Goal: Information Seeking & Learning: Compare options

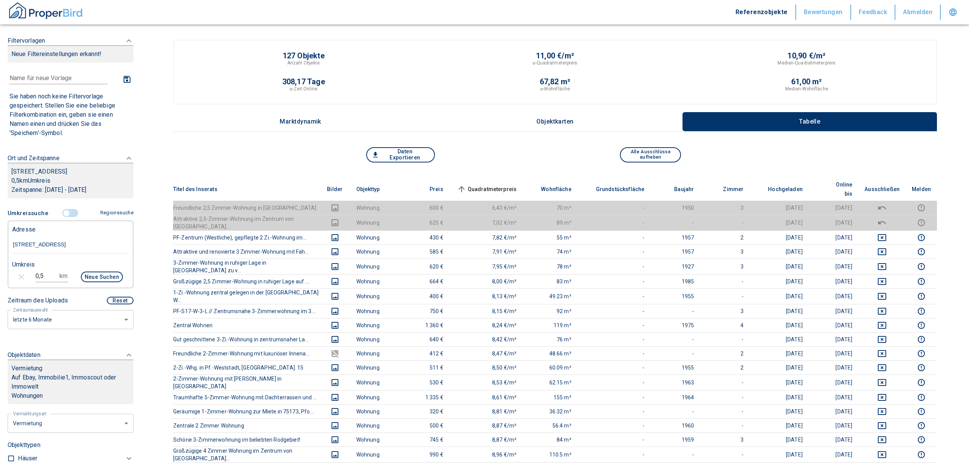
scroll to position [118, 0]
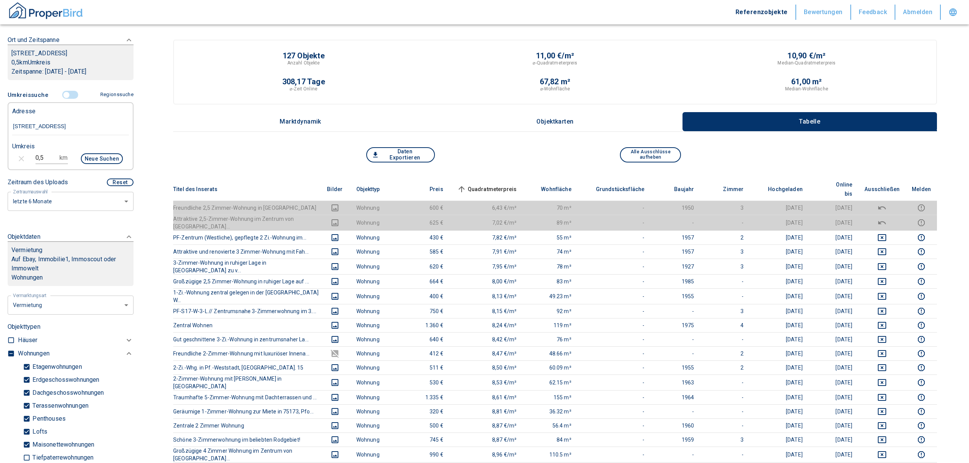
click at [63, 94] on input "controlled" at bounding box center [66, 95] width 23 height 8
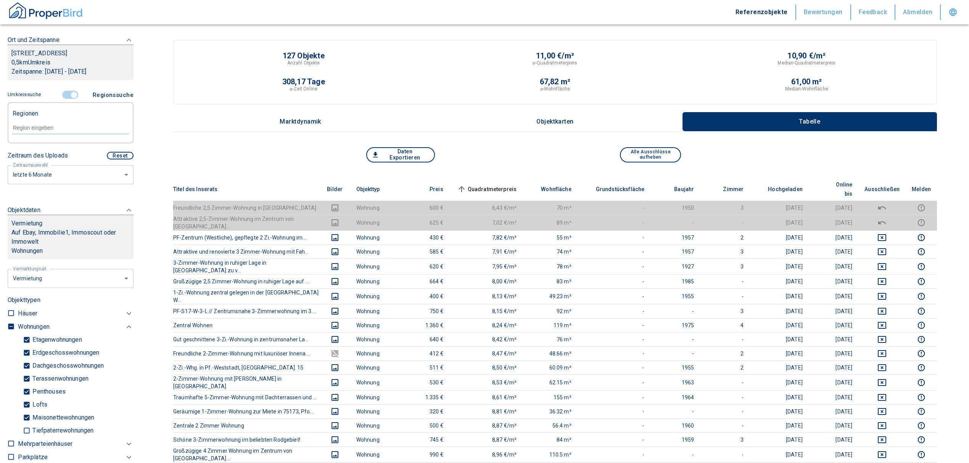
click at [68, 92] on input "controlled" at bounding box center [74, 95] width 23 height 8
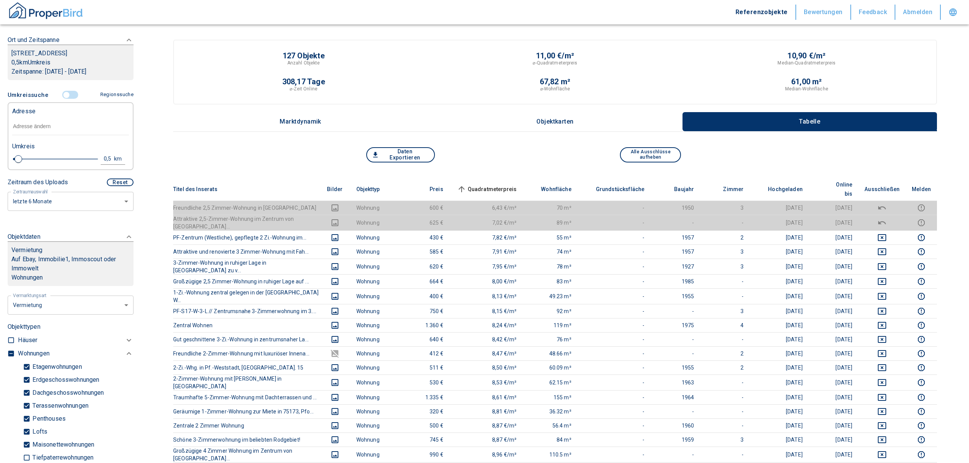
click at [44, 130] on input "text" at bounding box center [70, 127] width 117 height 18
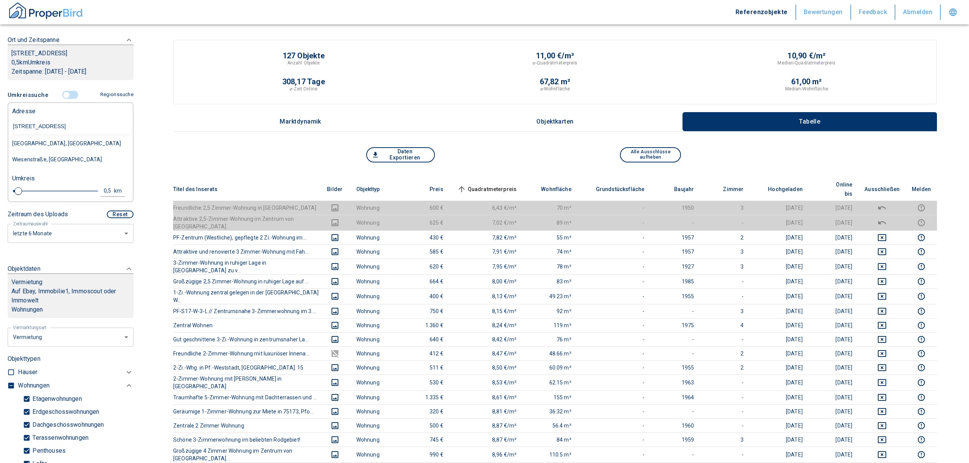
type input "[STREET_ADDRESS]"
click at [55, 140] on div "[STREET_ADDRESS]" at bounding box center [70, 143] width 117 height 16
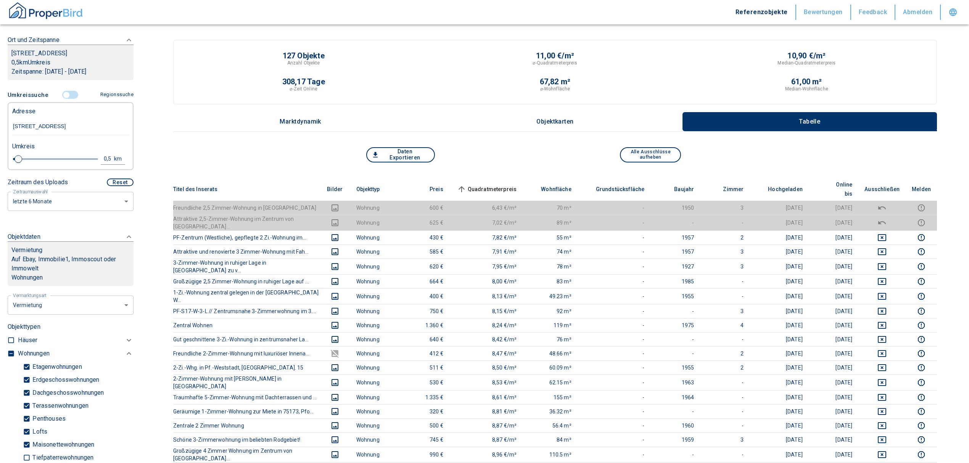
type input "2020"
type input "[STREET_ADDRESS]"
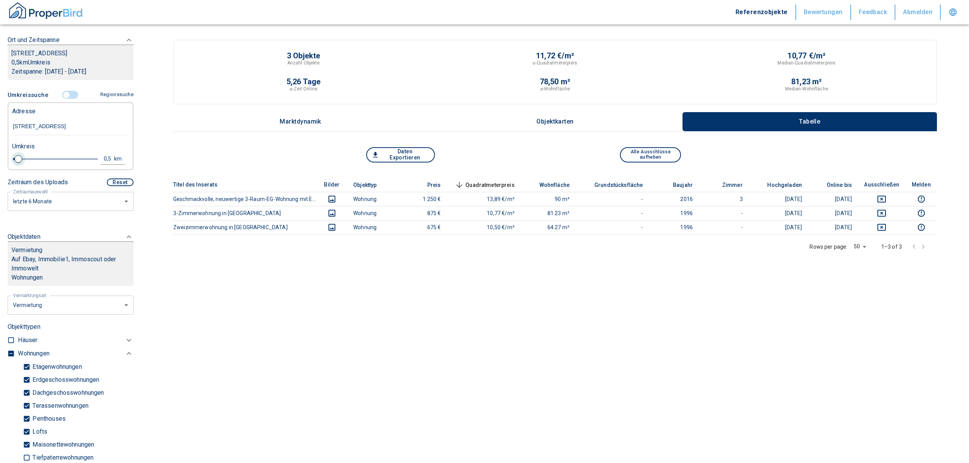
type input "0.6"
type input "[STREET_ADDRESS]"
type input "2020"
type input "0.4"
type input "2020"
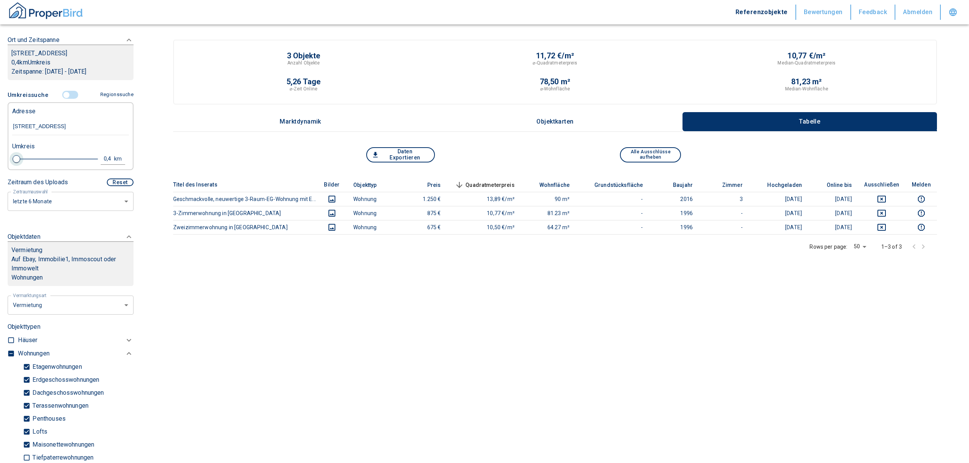
type input "0.6"
type input "2020"
type input "0.8"
type input "2020"
type input "1"
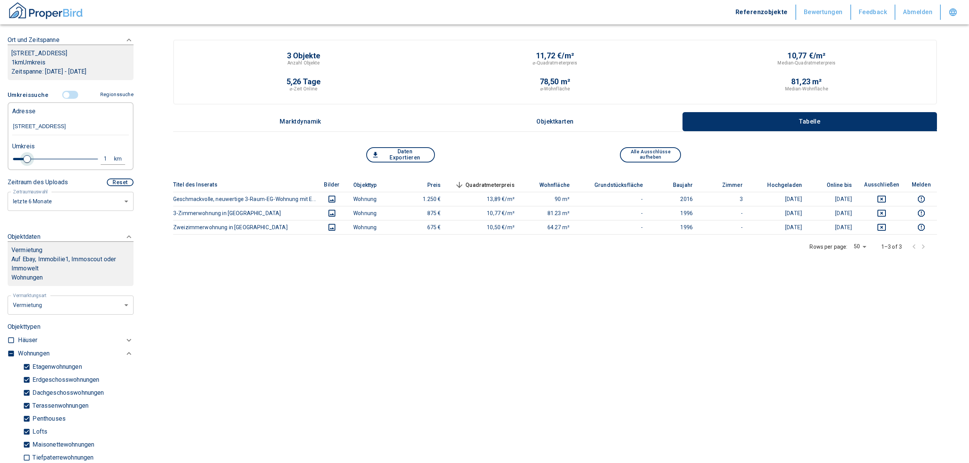
drag, startPoint x: 18, startPoint y: 159, endPoint x: 27, endPoint y: 157, distance: 10.0
click at [27, 157] on span at bounding box center [27, 159] width 8 height 8
type input "2020"
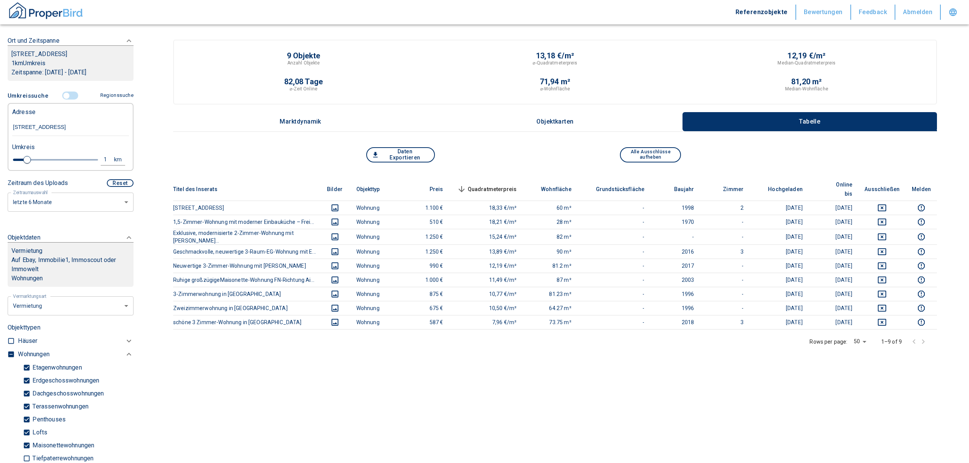
scroll to position [118, 0]
click at [103, 157] on div "1" at bounding box center [110, 159] width 14 height 10
click at [40, 153] on input "1" at bounding box center [45, 158] width 21 height 12
type input "2"
click at [106, 156] on button "Neue Suchen" at bounding box center [102, 158] width 42 height 11
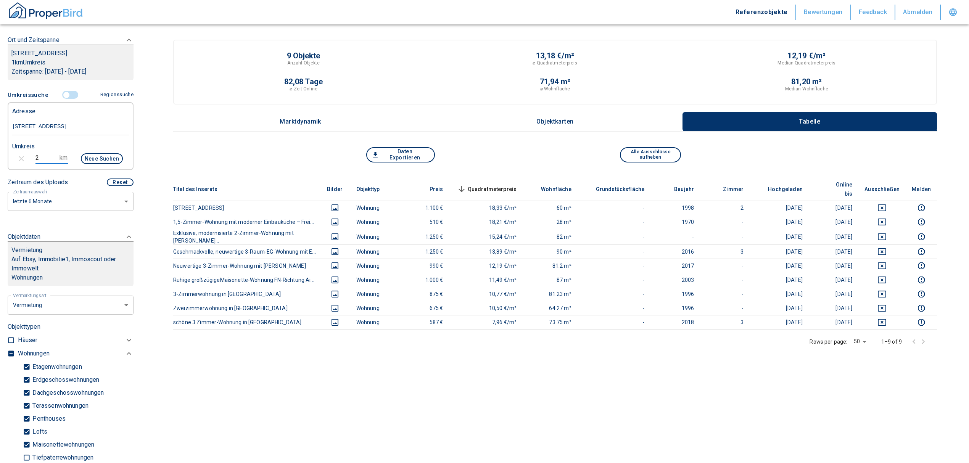
type input "2020"
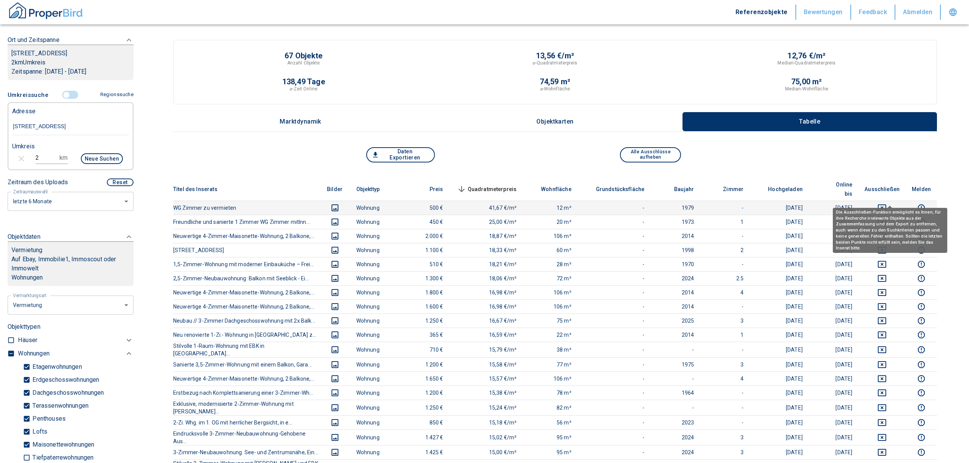
click at [887, 205] on icon "deselect this listing" at bounding box center [882, 208] width 8 height 7
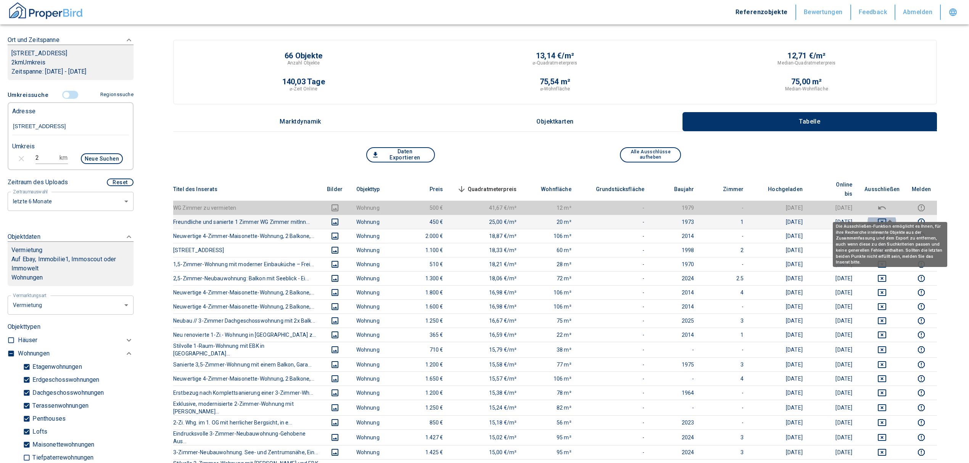
click at [887, 218] on icon "deselect this listing" at bounding box center [882, 222] width 9 height 9
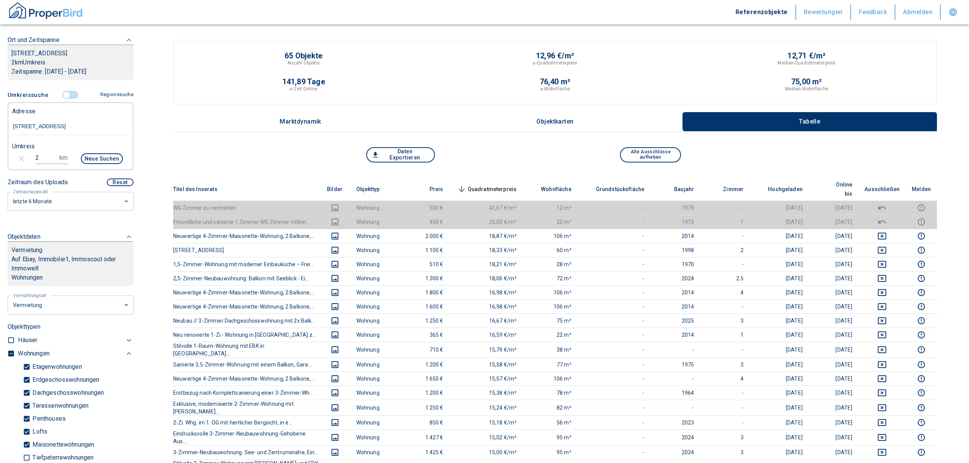
click at [496, 185] on span "Quadratmeterpreis sorted descending" at bounding box center [486, 189] width 61 height 9
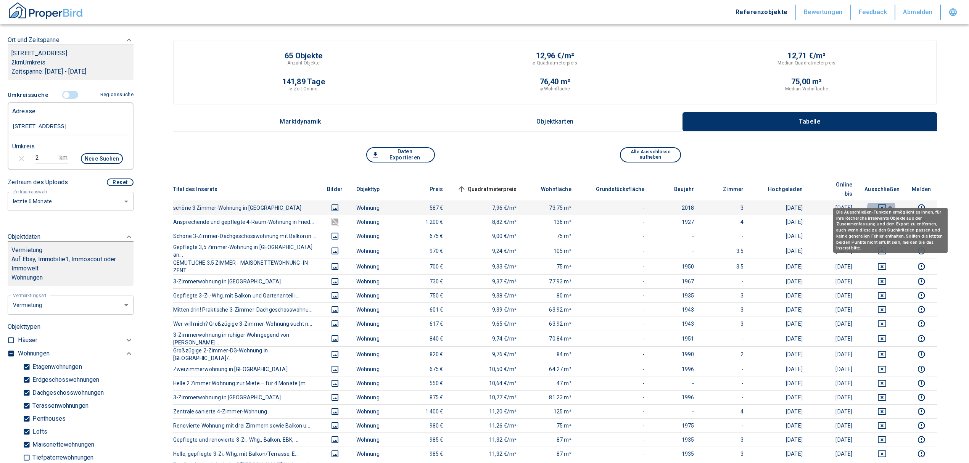
click at [887, 203] on icon "deselect this listing" at bounding box center [882, 207] width 9 height 9
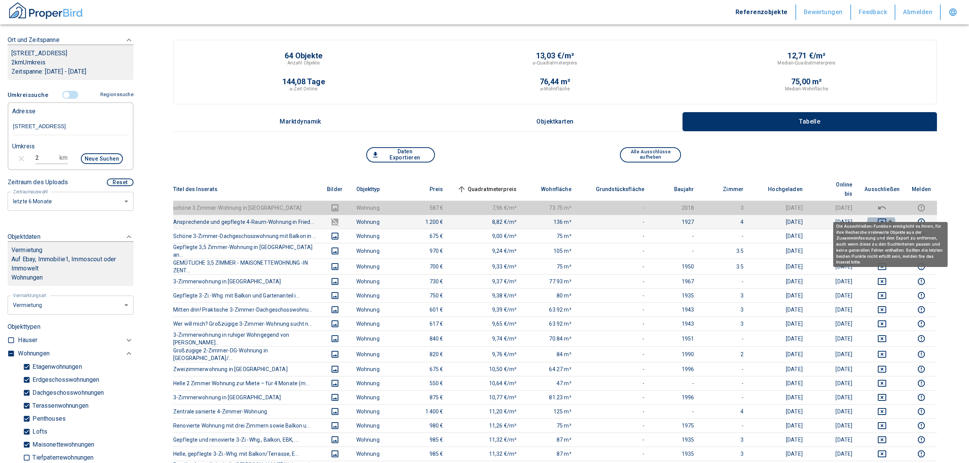
click at [887, 219] on icon "deselect this listing" at bounding box center [882, 222] width 8 height 7
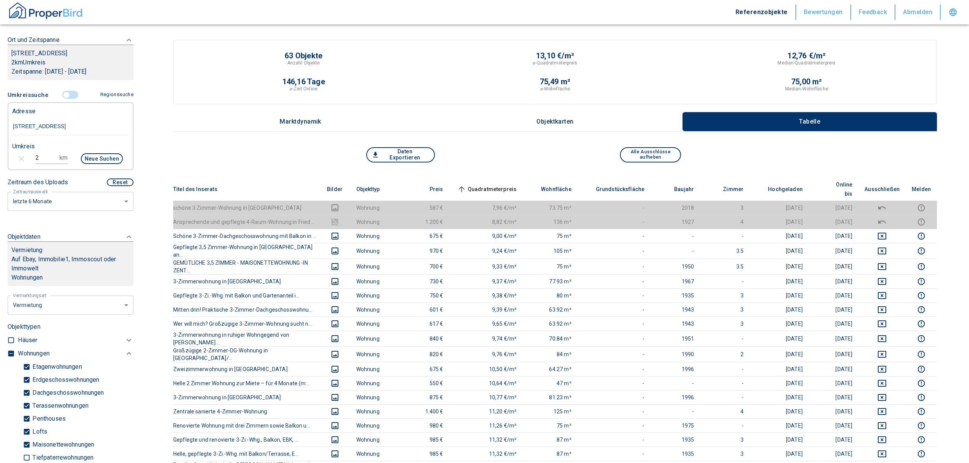
click at [500, 185] on span "Quadratmeterpreis sorted ascending" at bounding box center [486, 189] width 61 height 9
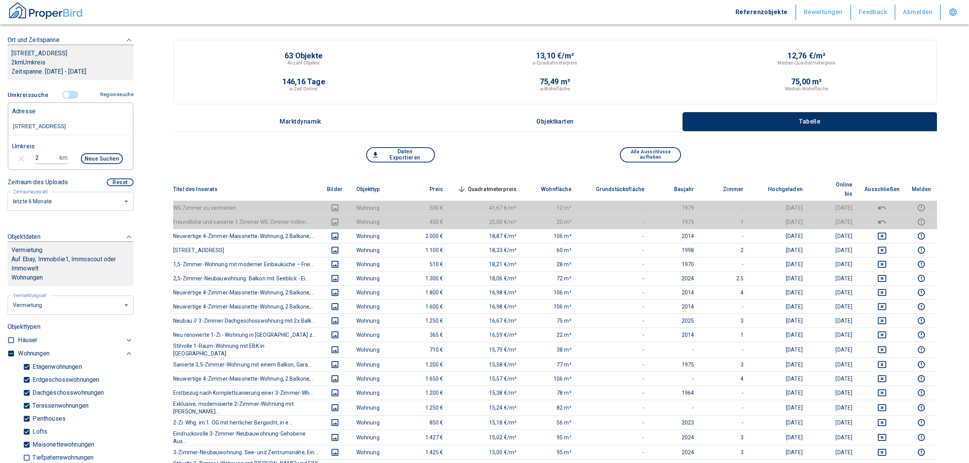
click at [492, 185] on span "Quadratmeterpreis sorted descending" at bounding box center [486, 189] width 61 height 9
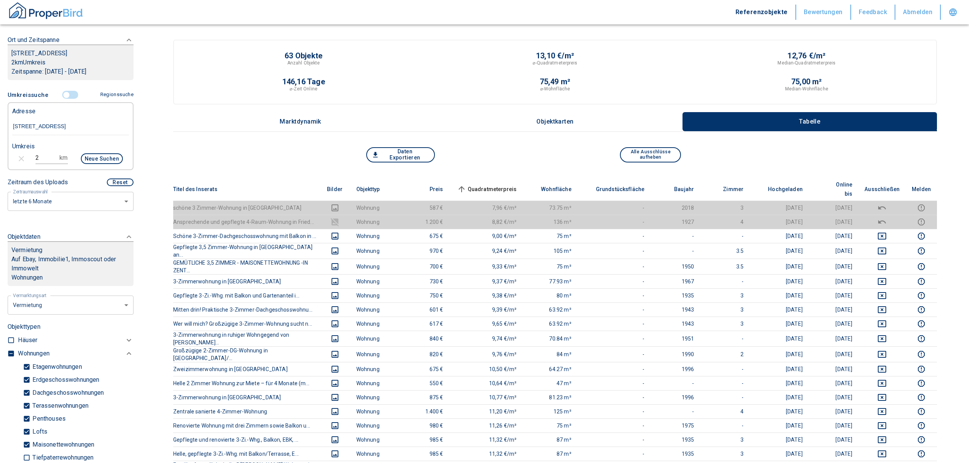
click at [63, 97] on input "controlled" at bounding box center [66, 95] width 23 height 8
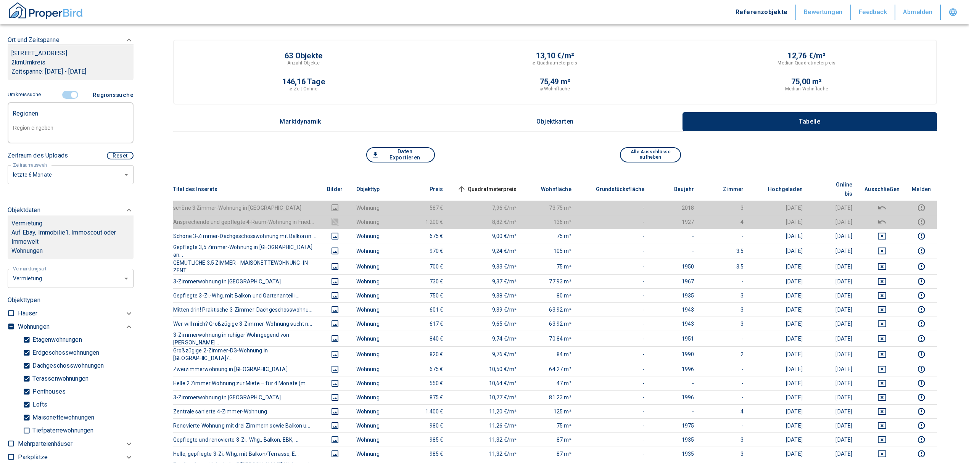
click at [44, 133] on div at bounding box center [70, 127] width 117 height 13
click at [64, 145] on li "88046 [GEOGRAPHIC_DATA]" at bounding box center [67, 145] width 110 height 14
type input "88046"
type input "2020"
type input "88046 [GEOGRAPHIC_DATA]"
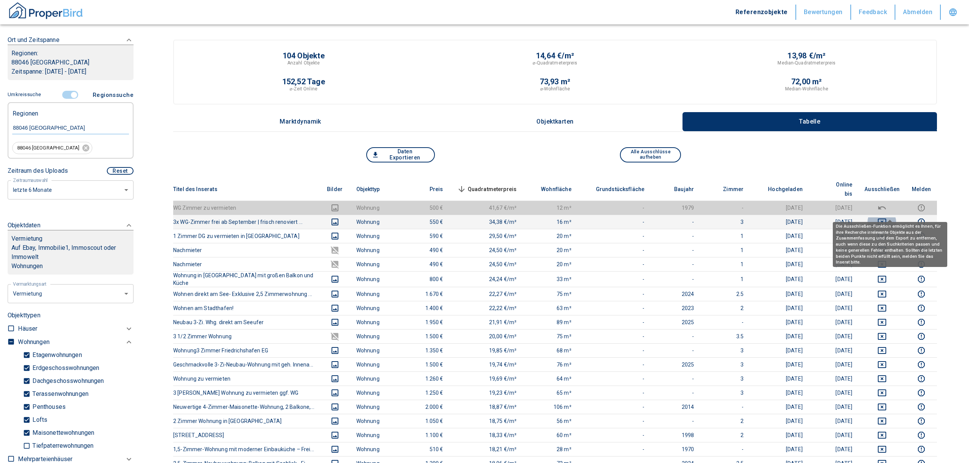
click at [887, 218] on icon "deselect this listing" at bounding box center [882, 222] width 9 height 9
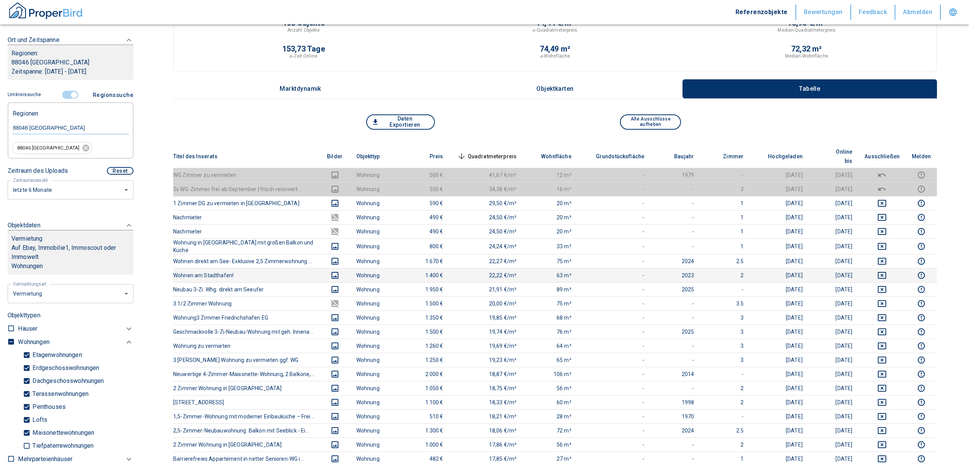
scroll to position [51, 0]
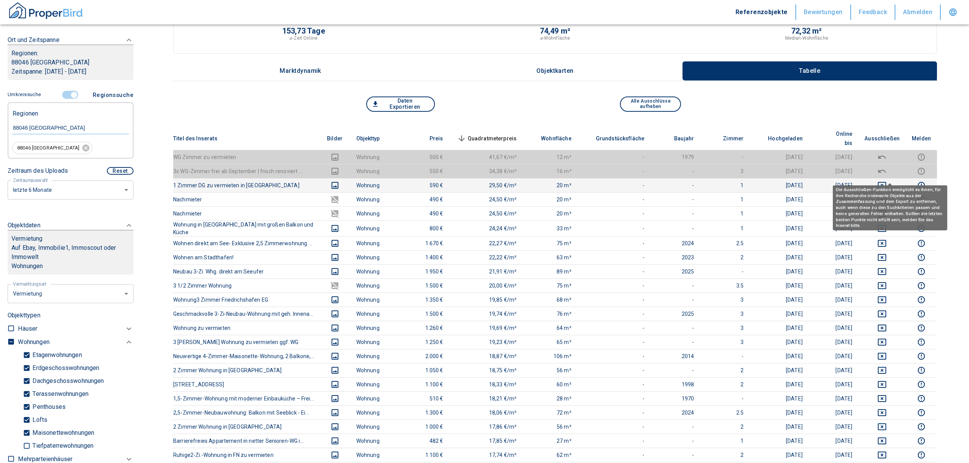
click at [887, 182] on icon "deselect this listing" at bounding box center [882, 185] width 8 height 7
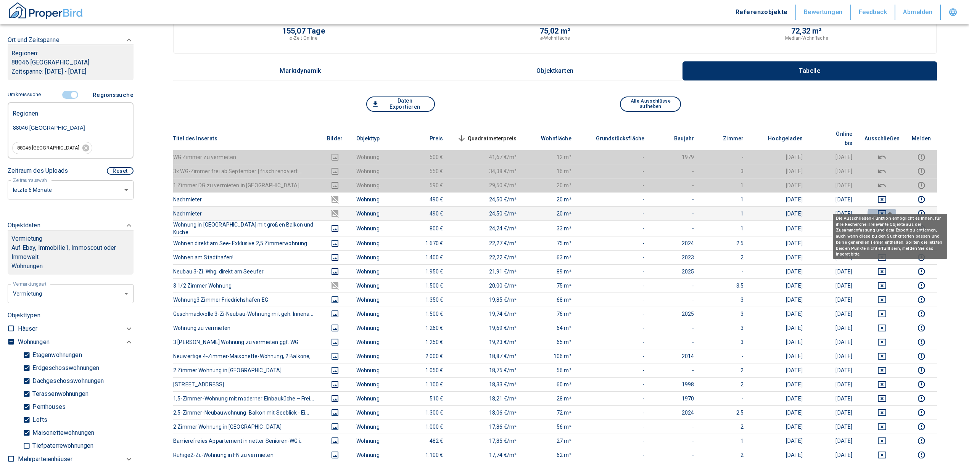
click at [887, 210] on icon "deselect this listing" at bounding box center [882, 213] width 8 height 7
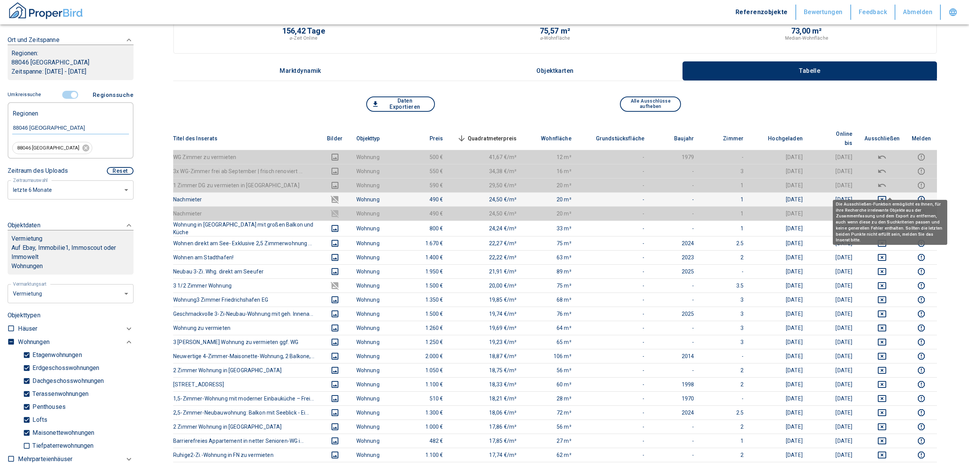
click at [887, 195] on icon "deselect this listing" at bounding box center [882, 199] width 9 height 9
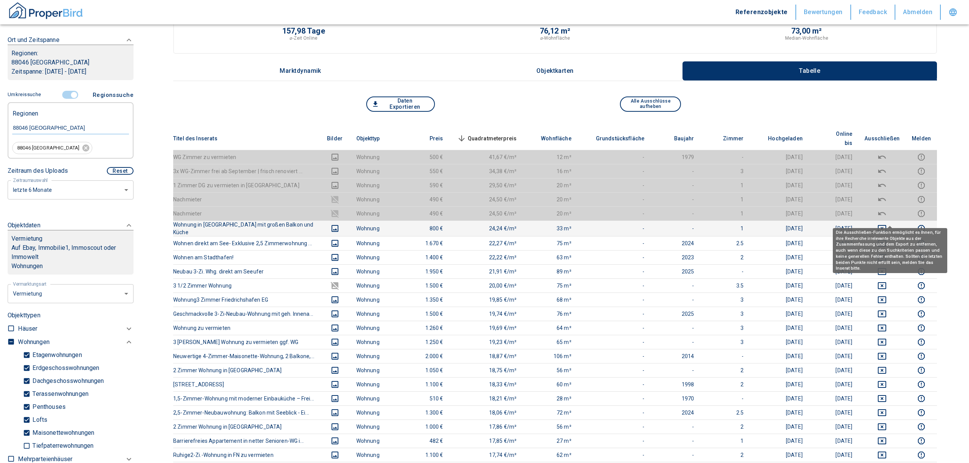
click at [887, 224] on icon "deselect this listing" at bounding box center [882, 228] width 9 height 9
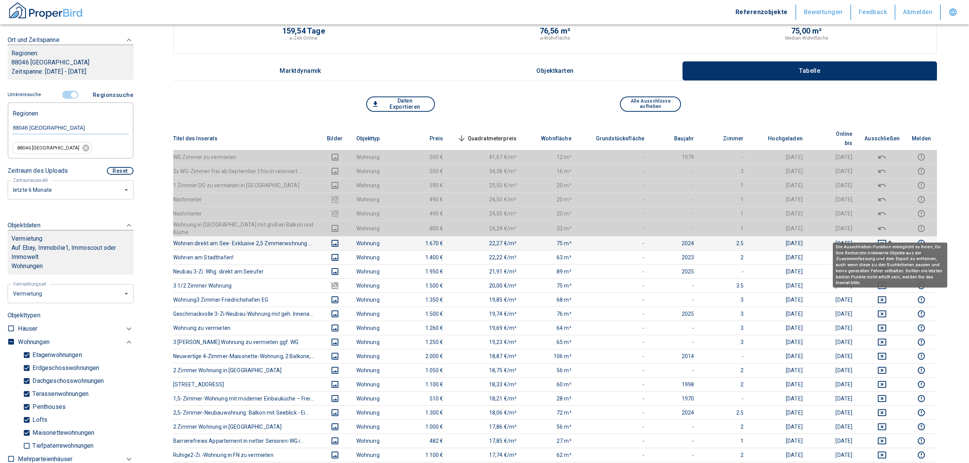
click at [887, 239] on icon "deselect this listing" at bounding box center [882, 243] width 9 height 9
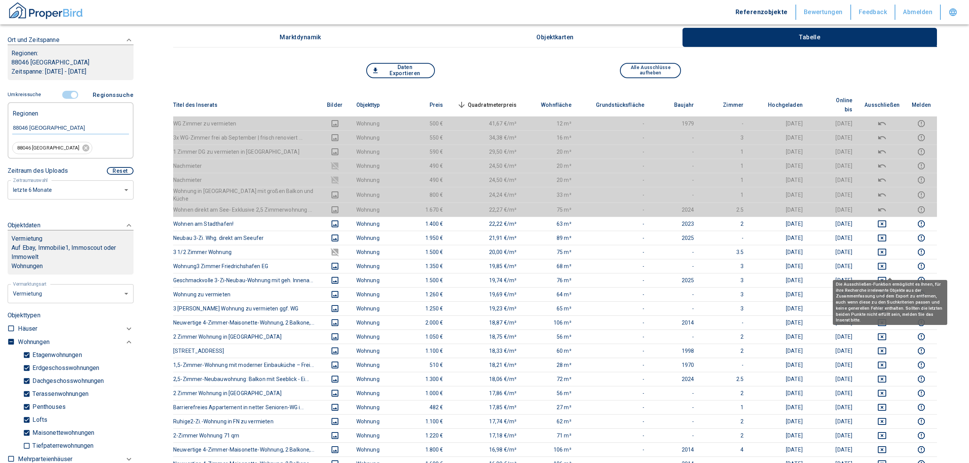
scroll to position [0, 0]
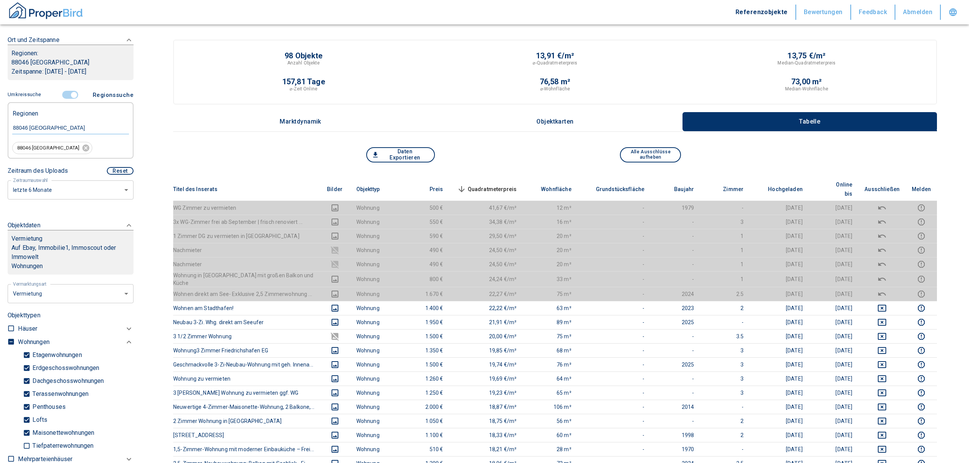
click at [509, 185] on span "Quadratmeterpreis sorted descending" at bounding box center [486, 189] width 61 height 9
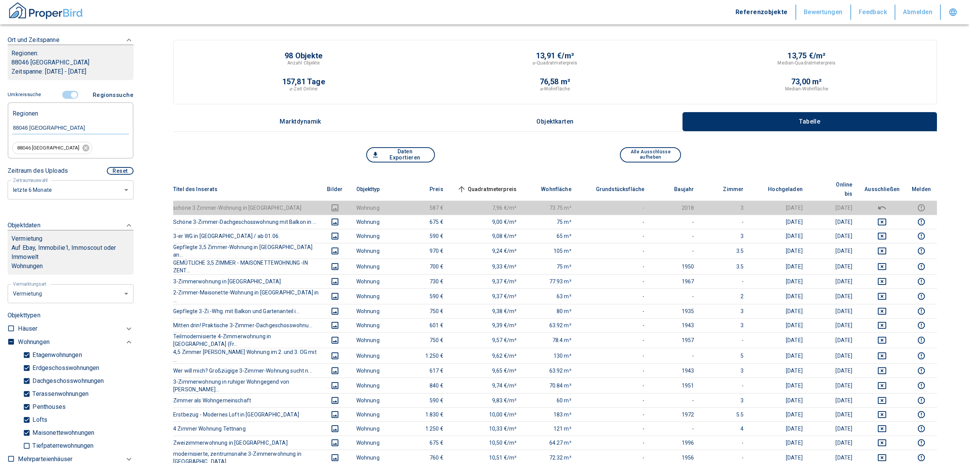
click at [513, 185] on span "Quadratmeterpreis sorted ascending" at bounding box center [486, 189] width 61 height 9
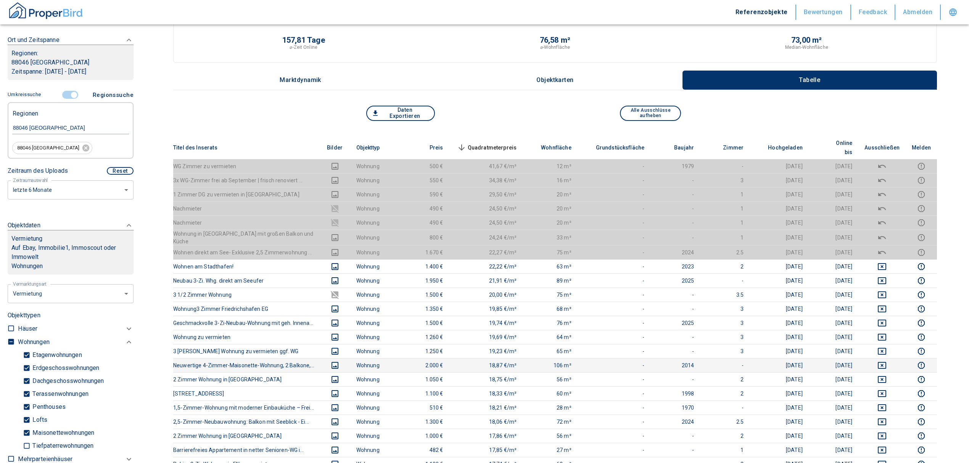
scroll to position [102, 0]
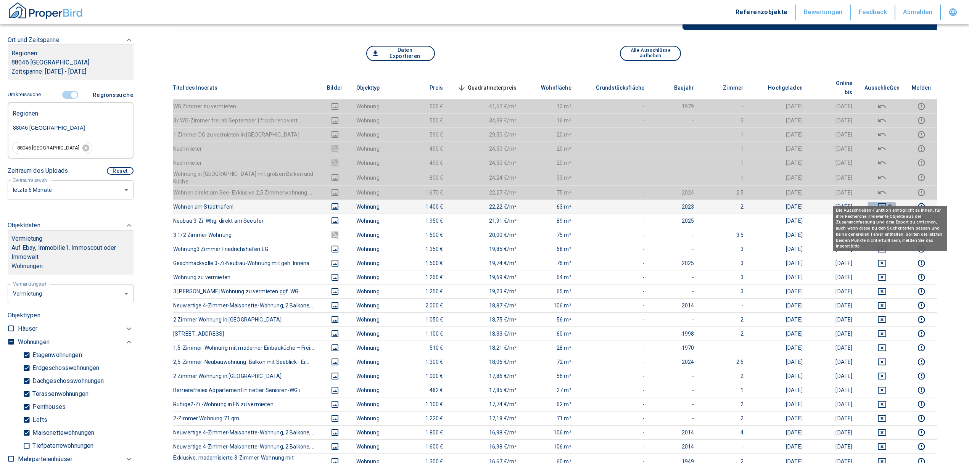
click at [887, 202] on icon "deselect this listing" at bounding box center [882, 206] width 9 height 9
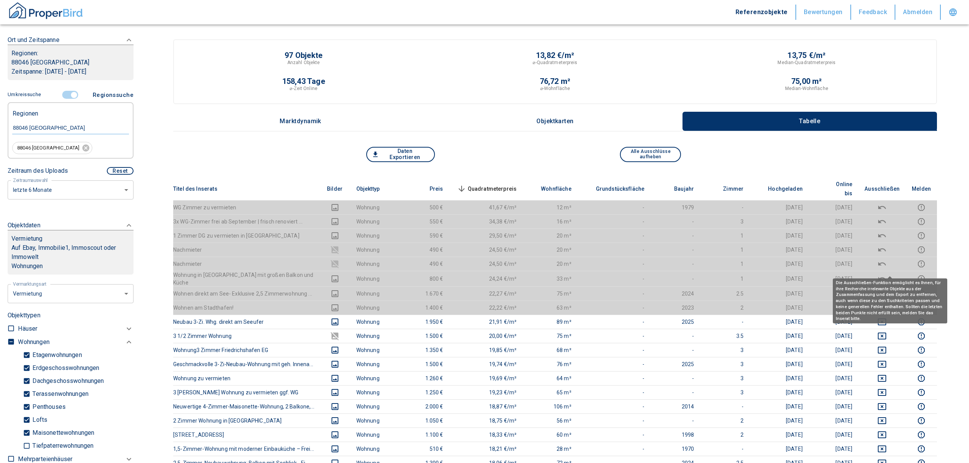
scroll to position [0, 0]
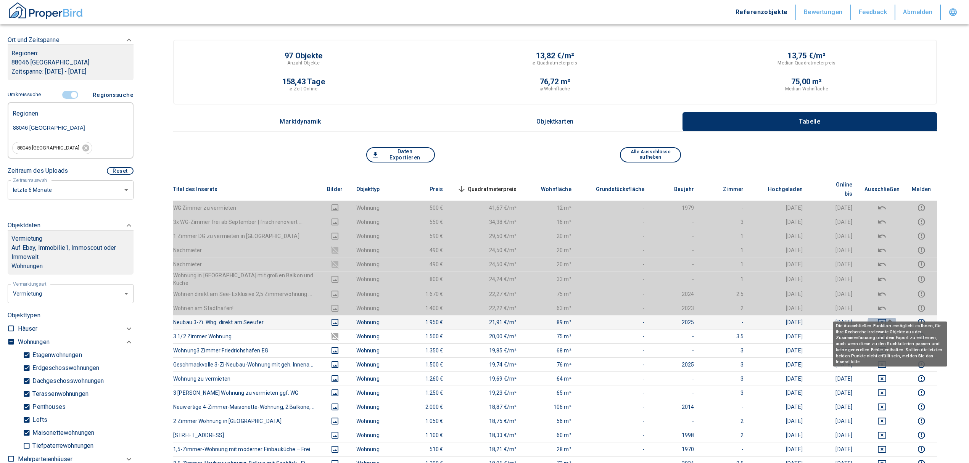
click at [887, 318] on icon "deselect this listing" at bounding box center [882, 322] width 9 height 9
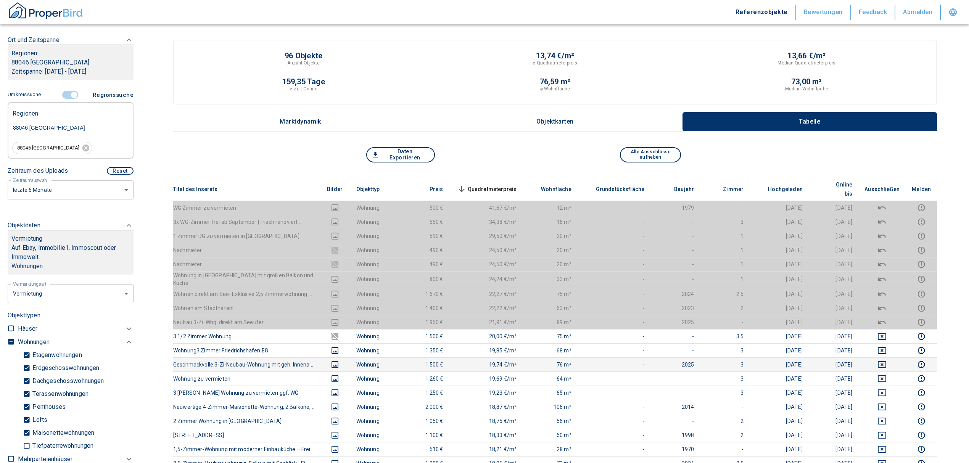
scroll to position [51, 0]
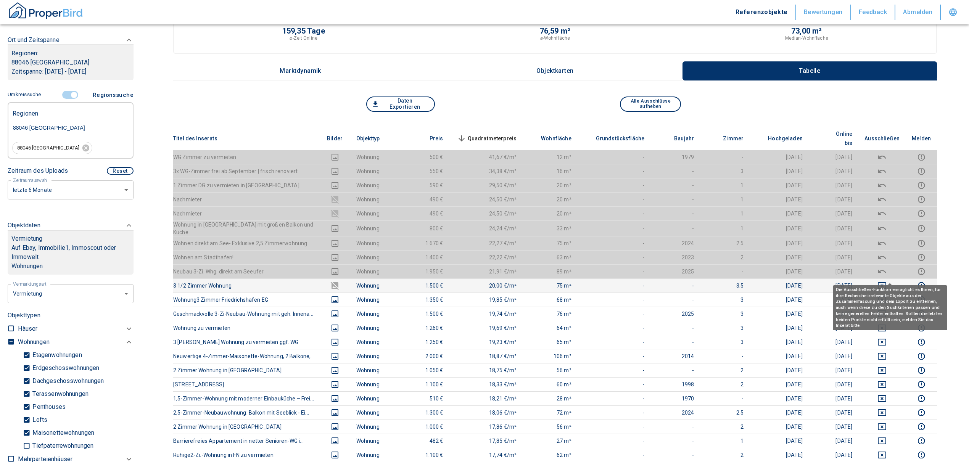
click at [887, 281] on icon "deselect this listing" at bounding box center [882, 285] width 9 height 9
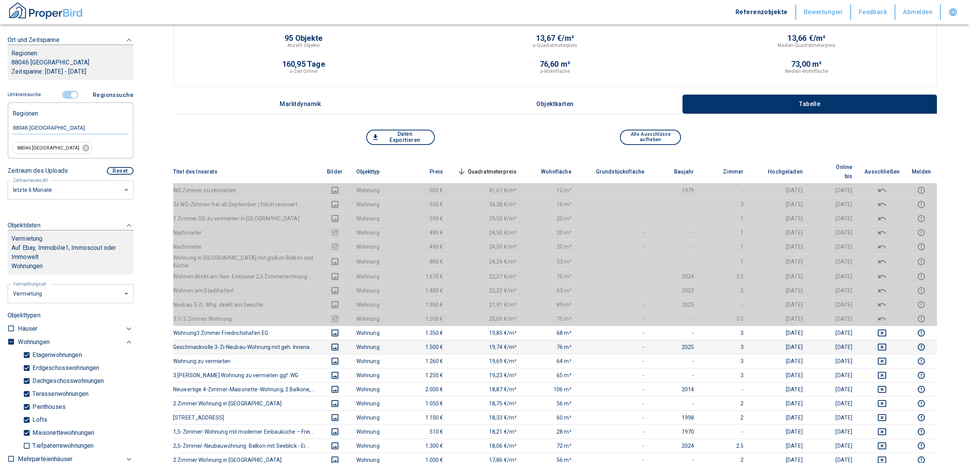
scroll to position [0, 0]
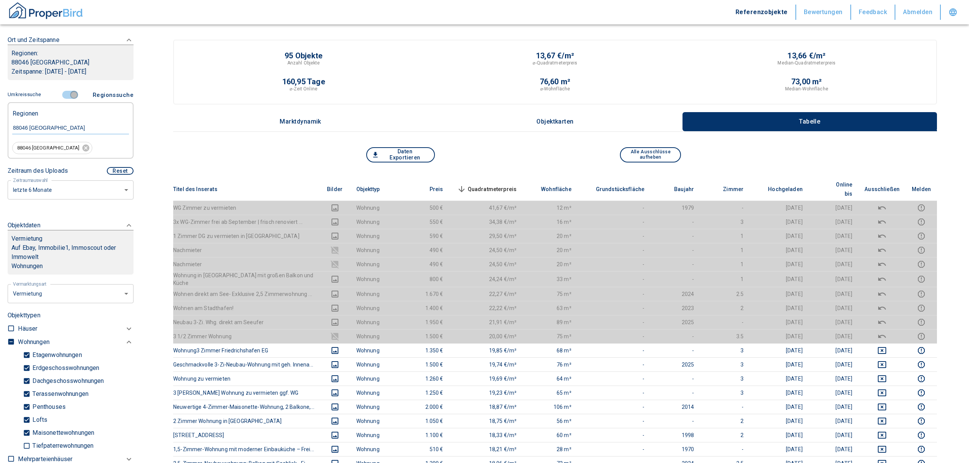
click at [68, 91] on input "controlled" at bounding box center [74, 95] width 23 height 8
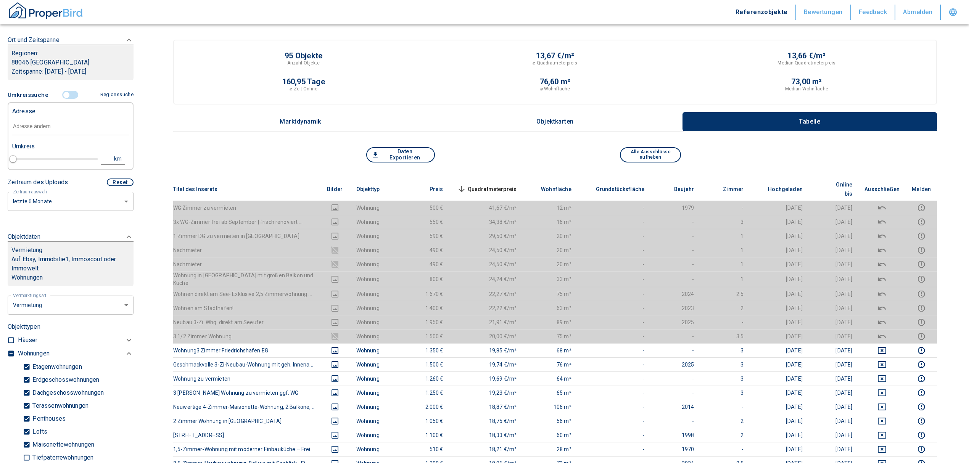
click at [41, 126] on input "text" at bounding box center [70, 127] width 117 height 18
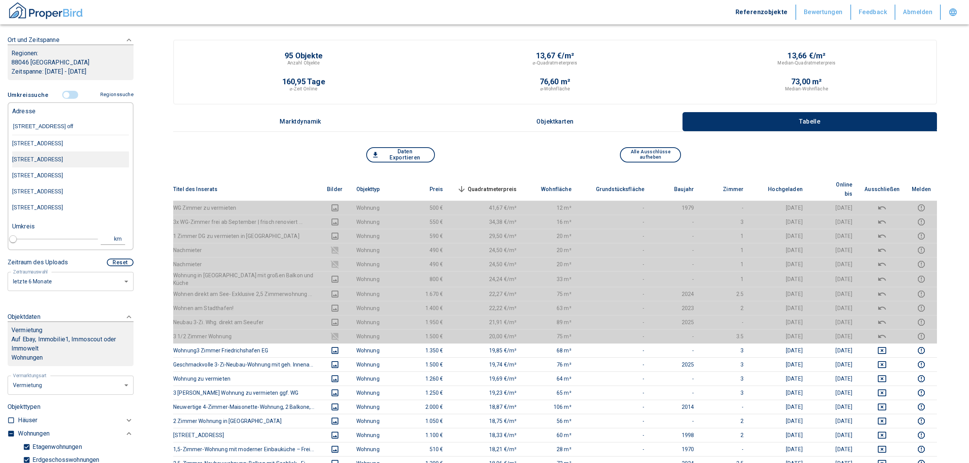
type input "[STREET_ADDRESS] offe"
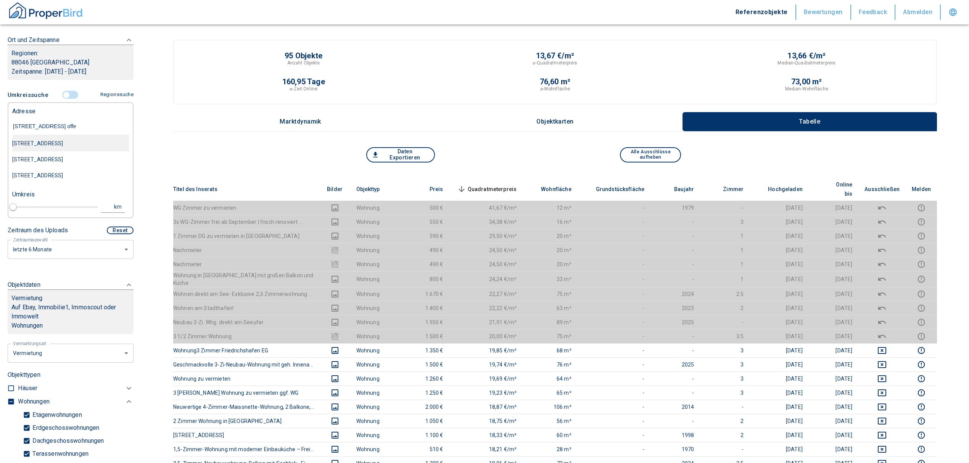
click at [65, 146] on div "[STREET_ADDRESS]" at bounding box center [70, 143] width 117 height 16
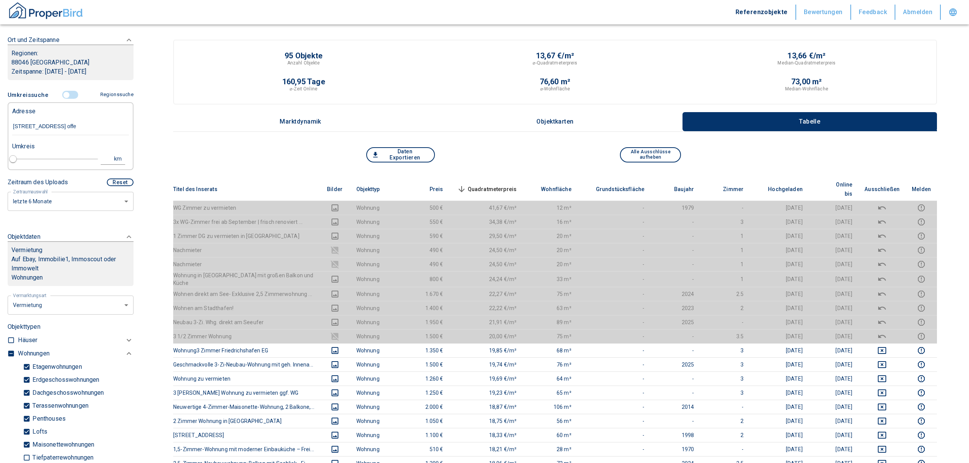
type input "2020"
type input "[STREET_ADDRESS]"
type input "1"
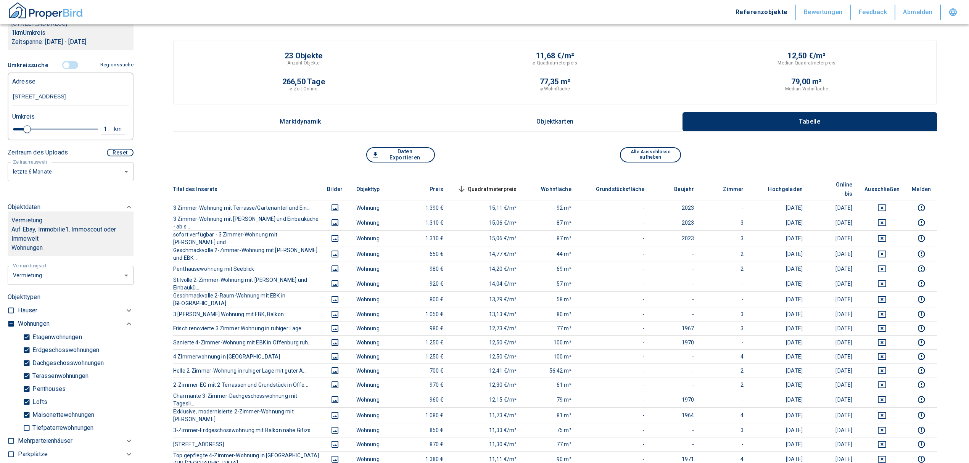
scroll to position [153, 0]
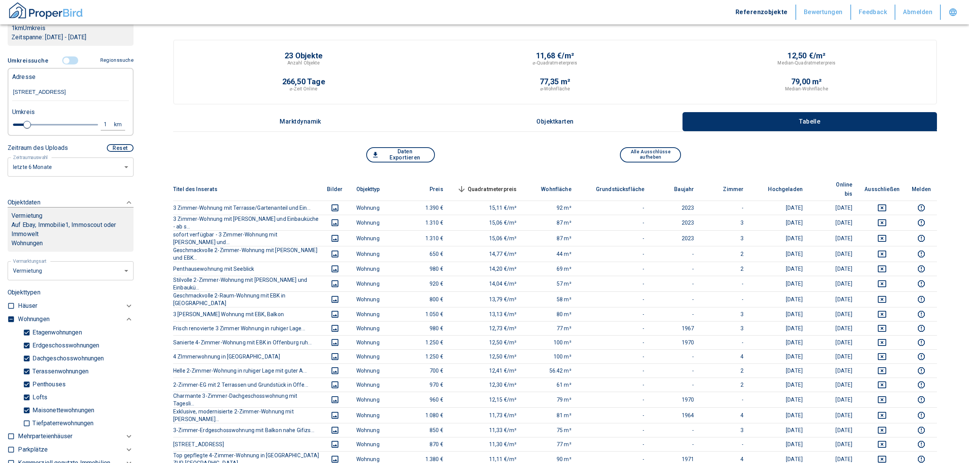
type input "[STREET_ADDRESS]"
click at [509, 185] on span "Quadratmeterpreis sorted descending" at bounding box center [486, 189] width 61 height 9
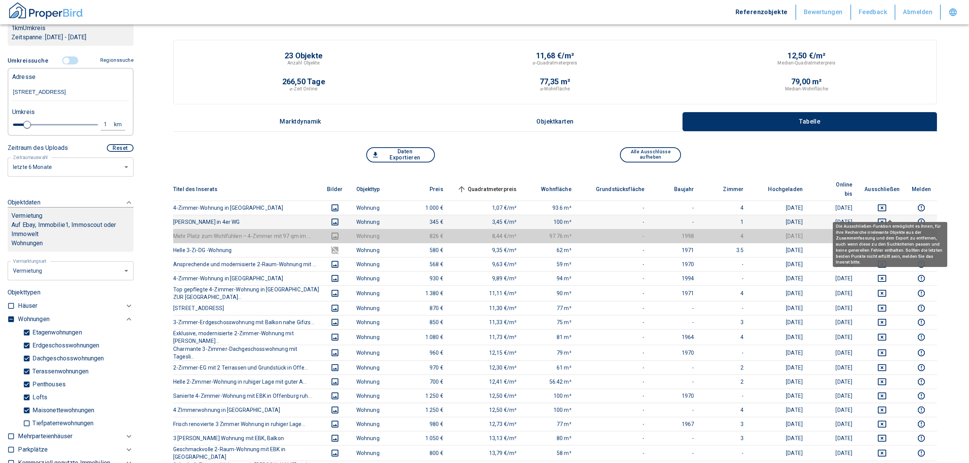
click at [887, 219] on icon "deselect this listing" at bounding box center [882, 222] width 8 height 7
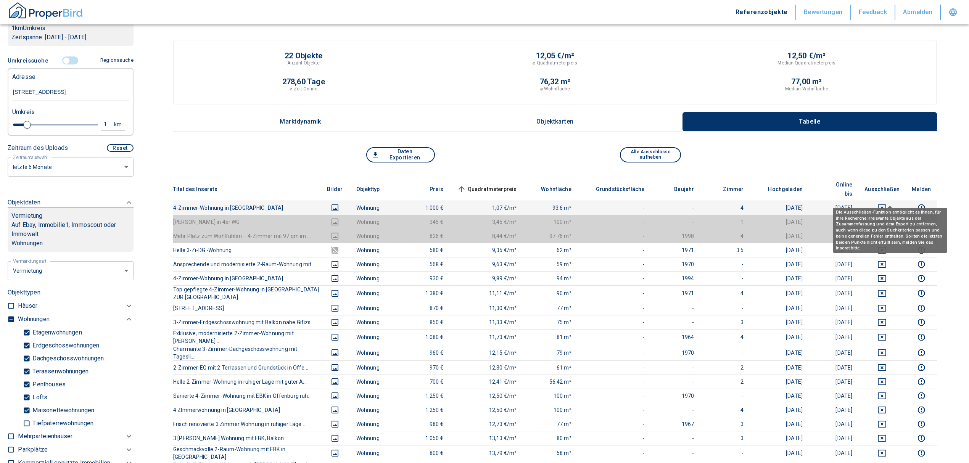
click at [887, 203] on icon "deselect this listing" at bounding box center [882, 207] width 9 height 9
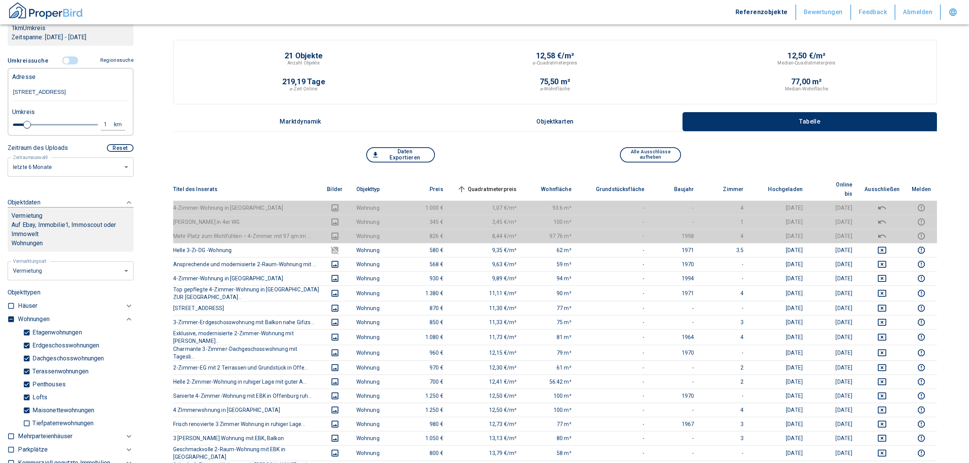
click at [505, 185] on span "Quadratmeterpreis sorted ascending" at bounding box center [486, 189] width 61 height 9
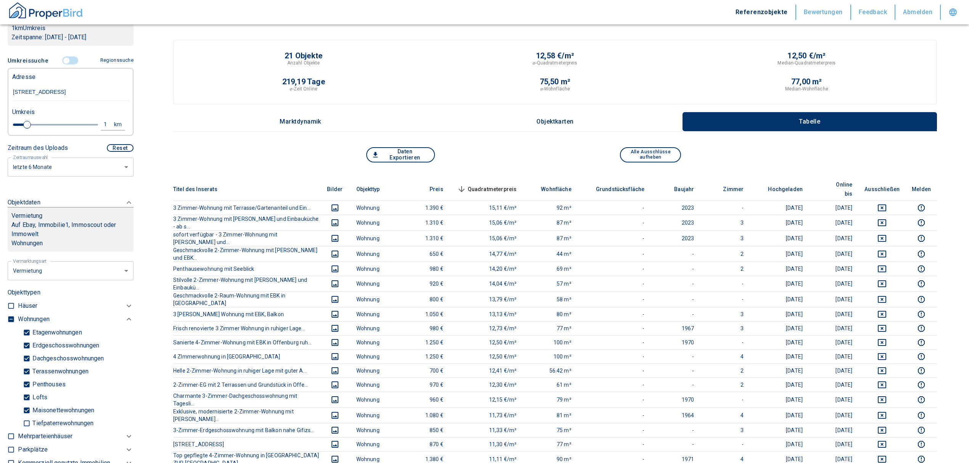
click at [503, 185] on span "Quadratmeterpreis sorted descending" at bounding box center [486, 189] width 61 height 9
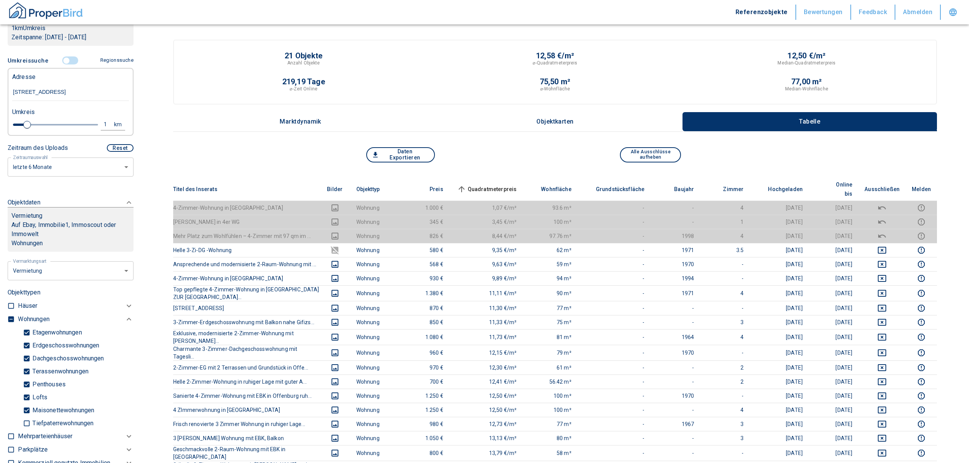
click at [64, 61] on input "controlled" at bounding box center [66, 60] width 23 height 8
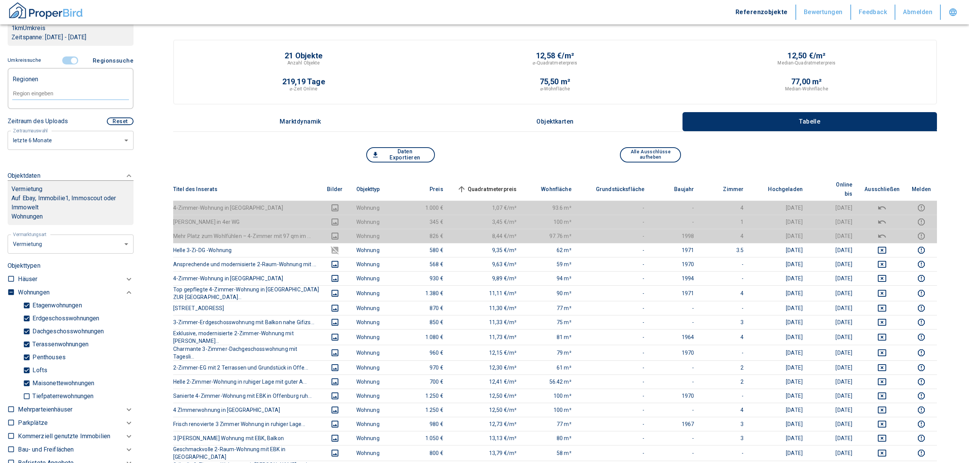
click at [40, 93] on input "text" at bounding box center [70, 93] width 117 height 7
click at [55, 113] on li "77656 [GEOGRAPHIC_DATA]" at bounding box center [67, 111] width 110 height 14
type input "77656"
type input "2020"
type input "77656 [GEOGRAPHIC_DATA]"
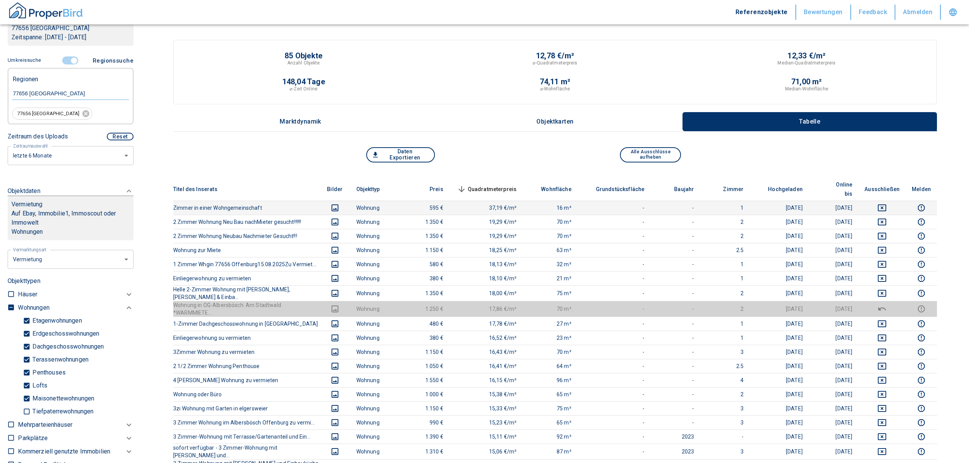
click at [887, 203] on icon "deselect this listing" at bounding box center [882, 207] width 9 height 9
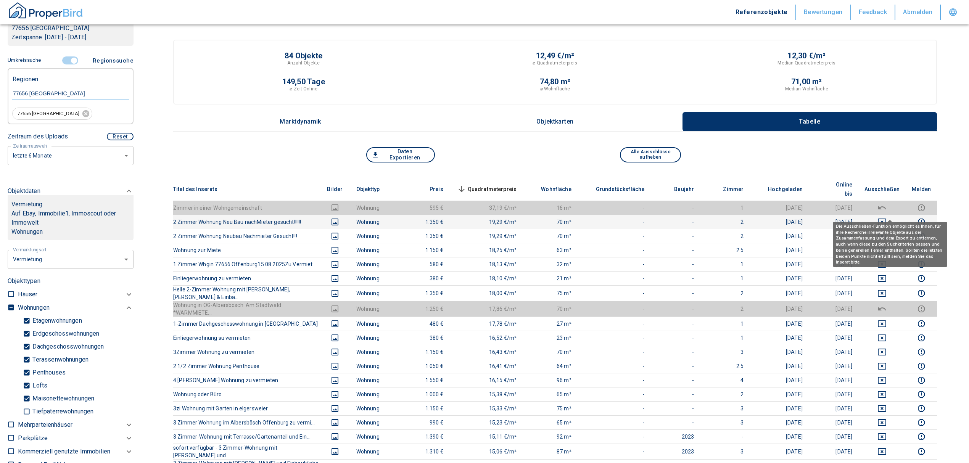
click at [887, 218] on icon "deselect this listing" at bounding box center [882, 222] width 9 height 9
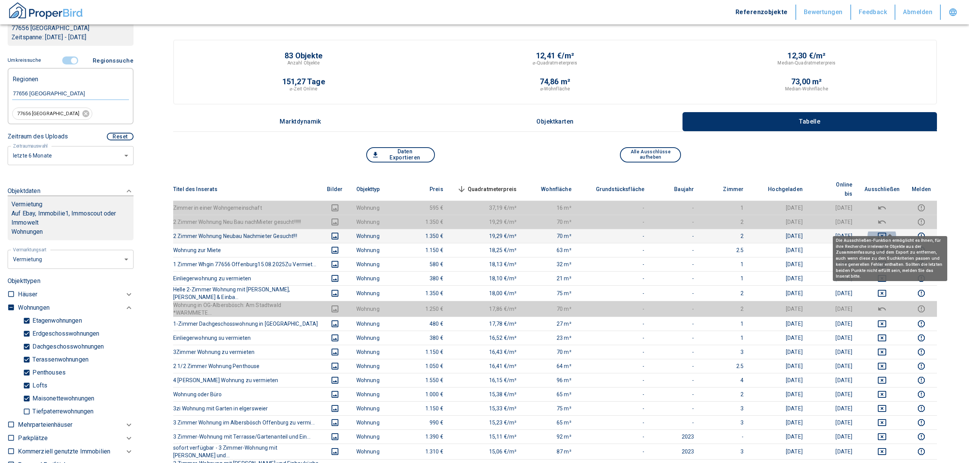
click at [887, 232] on icon "deselect this listing" at bounding box center [882, 236] width 9 height 9
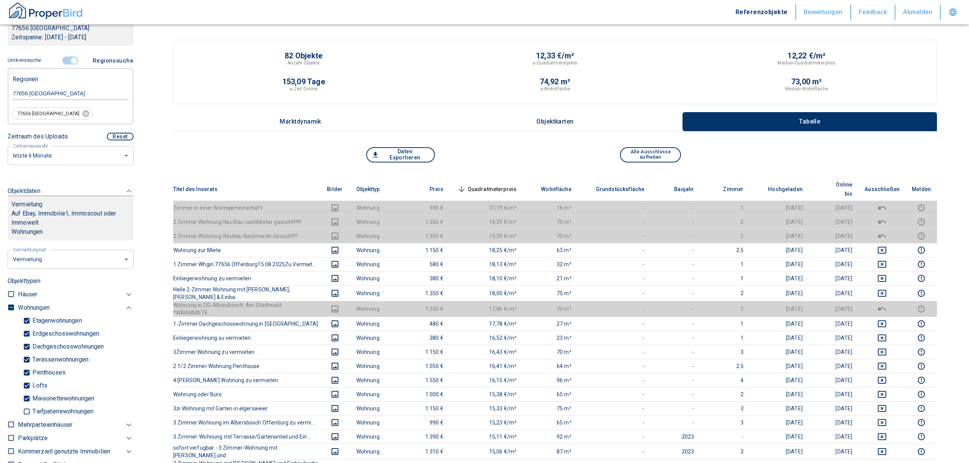
click at [495, 185] on span "Quadratmeterpreis sorted descending" at bounding box center [486, 189] width 61 height 9
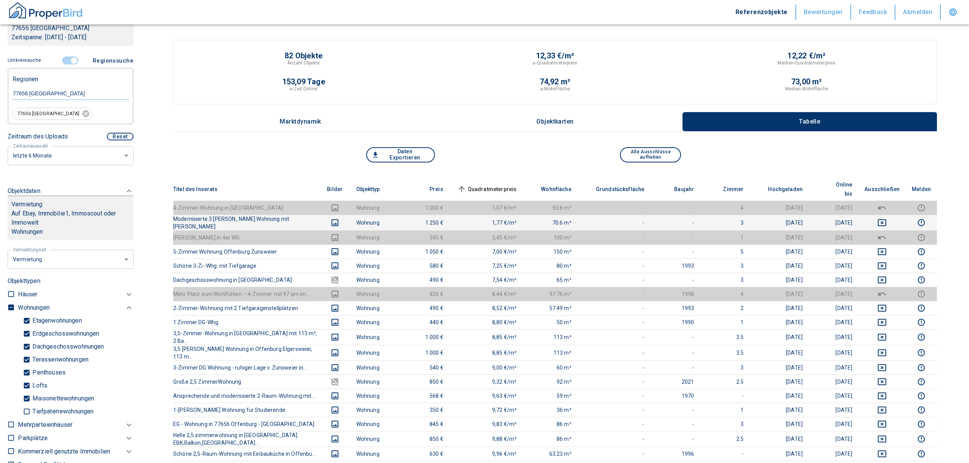
click at [889, 215] on td at bounding box center [882, 223] width 47 height 16
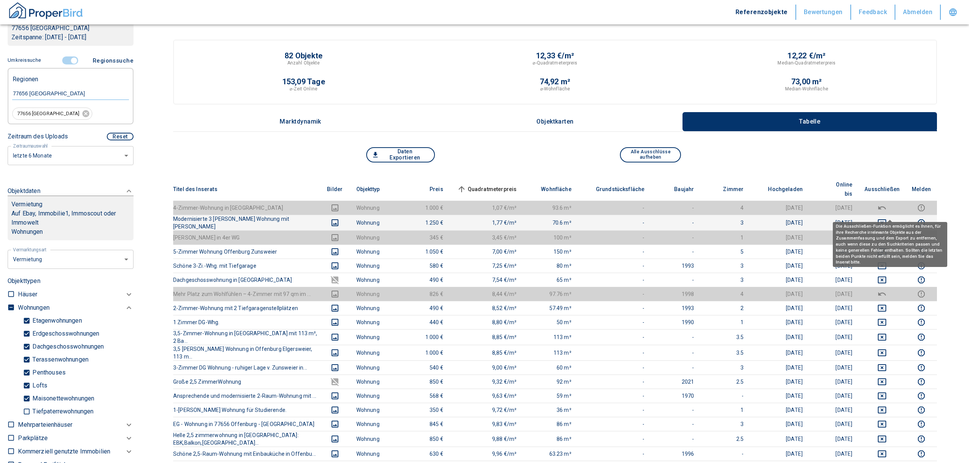
click at [885, 218] on icon "deselect this listing" at bounding box center [882, 222] width 9 height 9
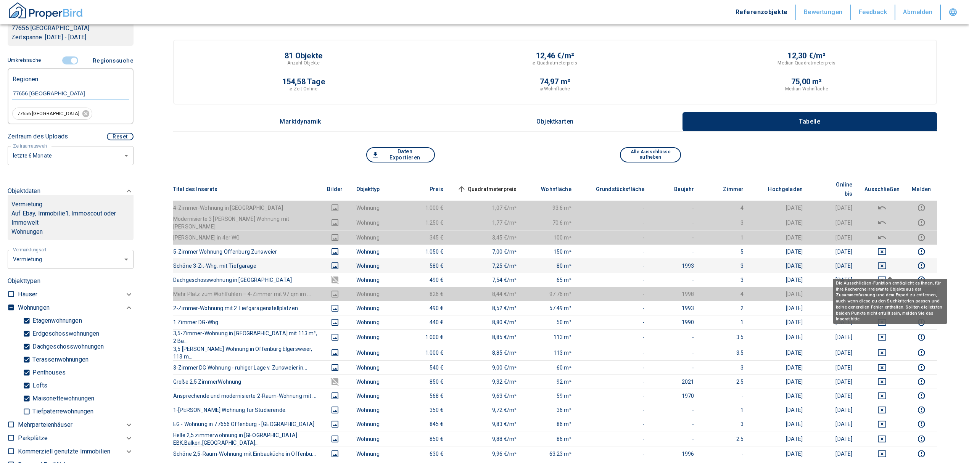
drag, startPoint x: 893, startPoint y: 266, endPoint x: 892, endPoint y: 260, distance: 6.8
click at [887, 276] on icon "deselect this listing" at bounding box center [882, 280] width 9 height 9
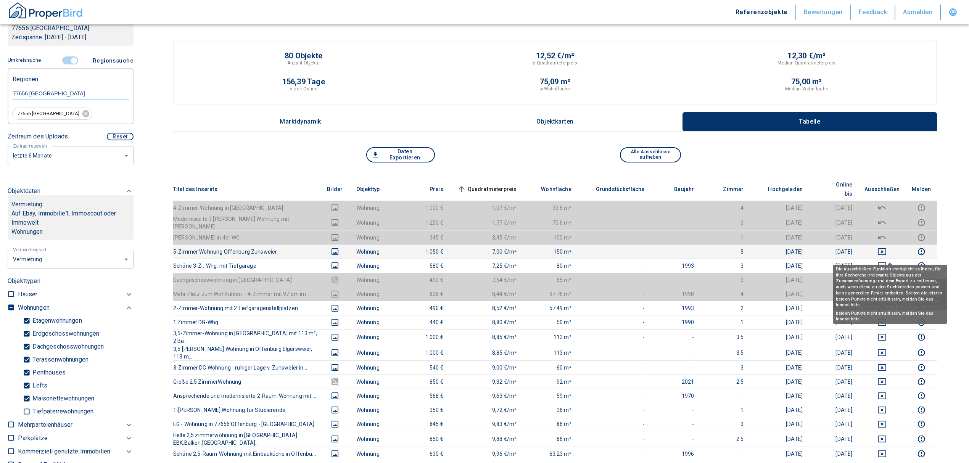
drag, startPoint x: 889, startPoint y: 253, endPoint x: 889, endPoint y: 245, distance: 8.4
click at [887, 261] on icon "deselect this listing" at bounding box center [882, 265] width 9 height 9
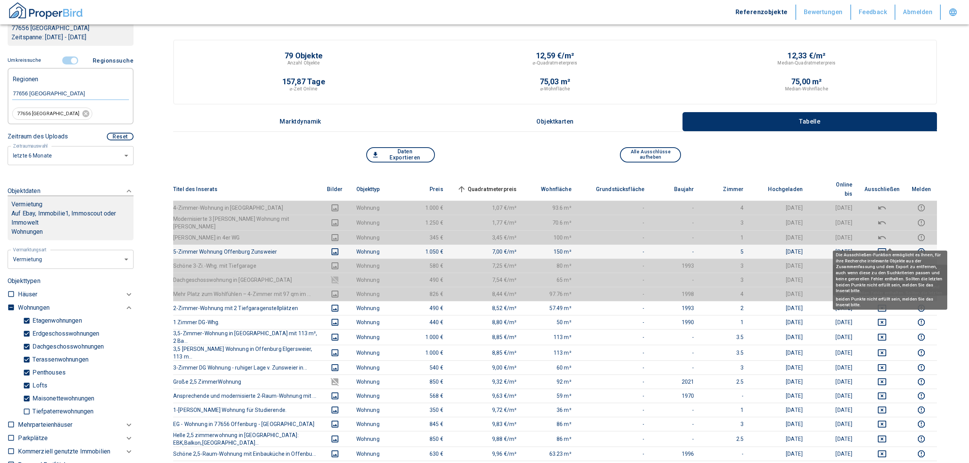
click at [887, 248] on icon "deselect this listing" at bounding box center [882, 251] width 8 height 7
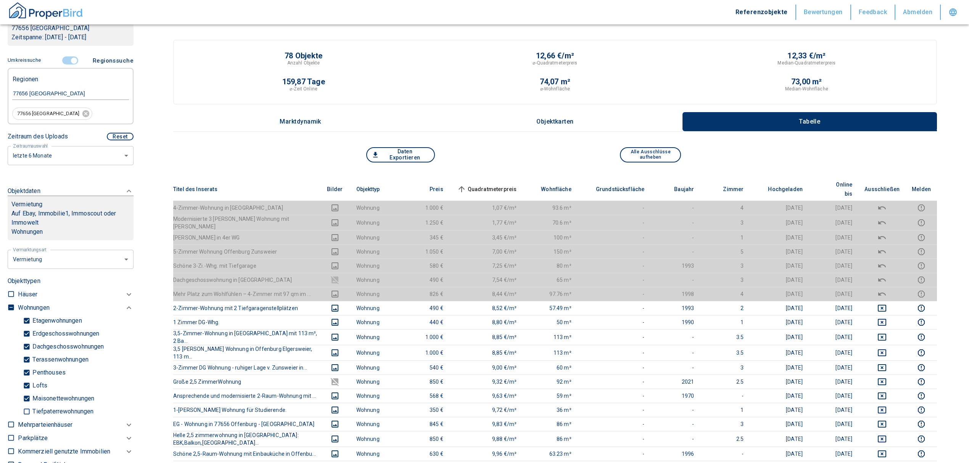
click at [495, 185] on span "Quadratmeterpreis sorted ascending" at bounding box center [486, 189] width 61 height 9
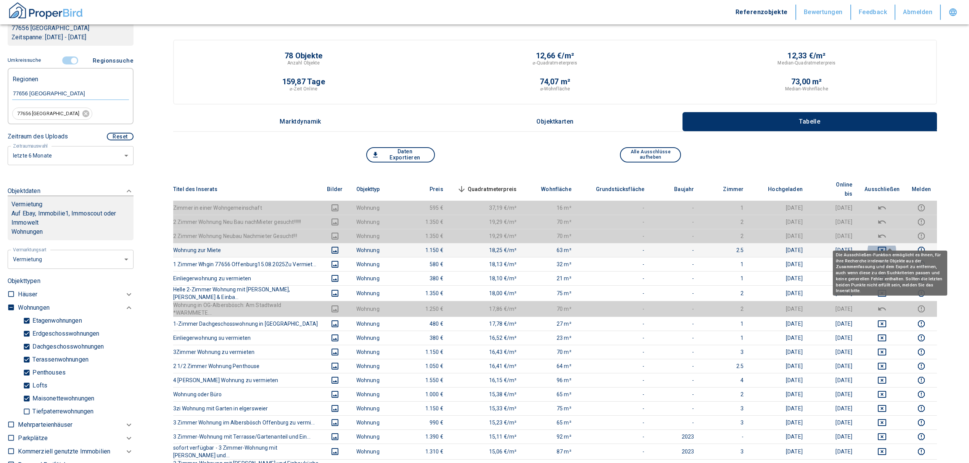
click at [887, 246] on icon "deselect this listing" at bounding box center [882, 250] width 9 height 9
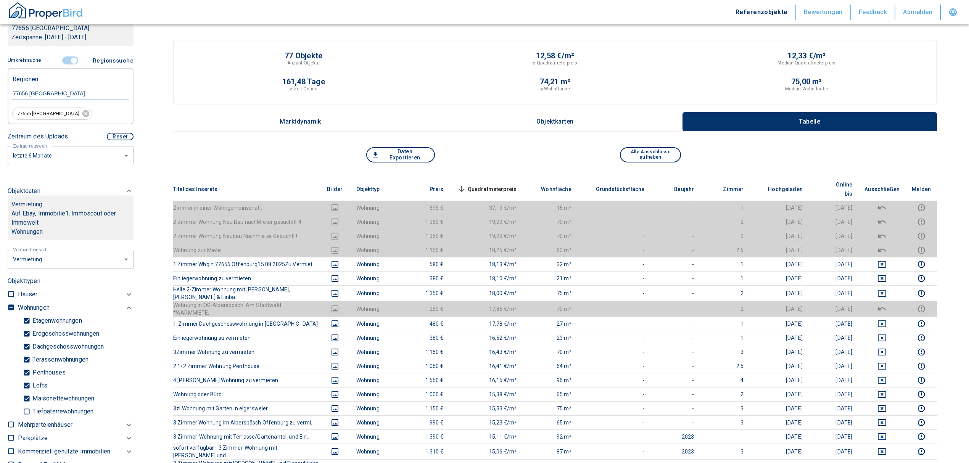
click at [501, 185] on span "Quadratmeterpreis sorted descending" at bounding box center [486, 189] width 61 height 9
